Goal: Task Accomplishment & Management: Manage account settings

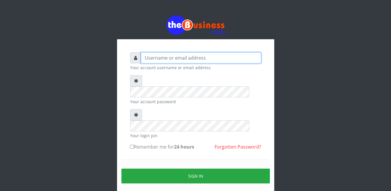
type input "Busybrain2"
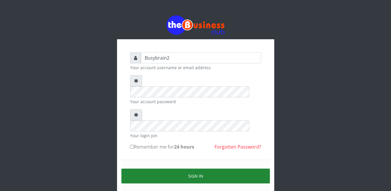
click at [248, 169] on button "Sign in" at bounding box center [195, 176] width 148 height 15
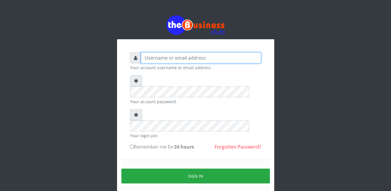
type input "Busybrain2"
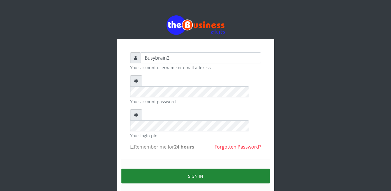
click at [205, 169] on button "Sign in" at bounding box center [195, 176] width 148 height 15
